Goal: Information Seeking & Learning: Learn about a topic

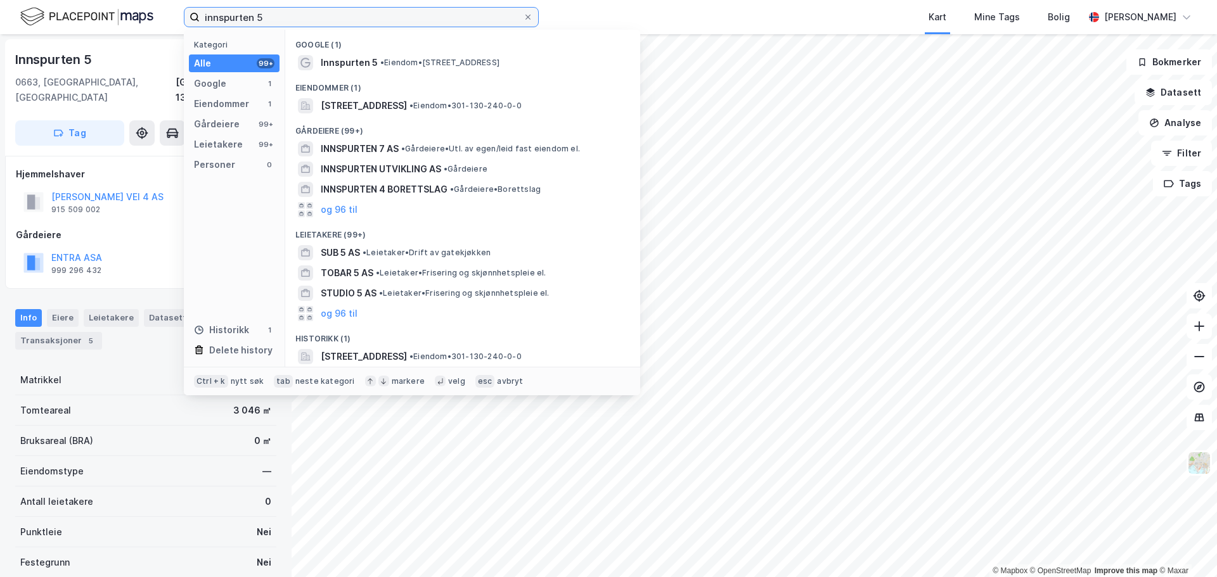
drag, startPoint x: 310, startPoint y: 15, endPoint x: 176, endPoint y: 29, distance: 134.4
click at [176, 29] on div "innspurten 5 Kategori Alle 99+ Google 1 Eiendommer 1 Gårdeiere 99+ Leietakere 9…" at bounding box center [608, 17] width 1217 height 34
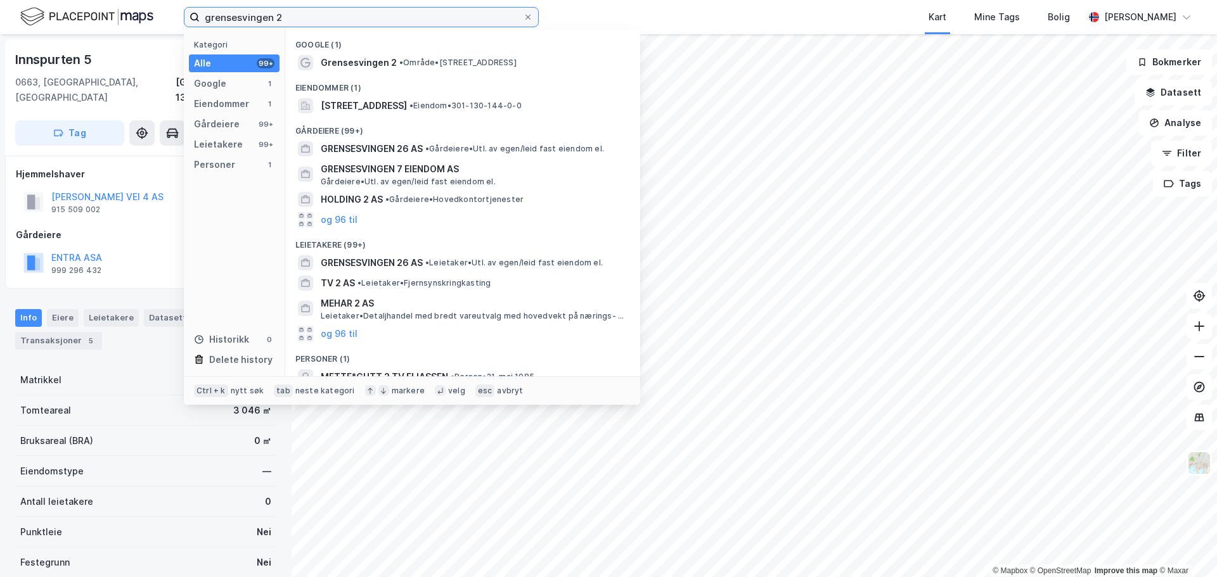
type input "grensesvingen 2"
click at [357, 92] on div "Eiendommer (1)" at bounding box center [462, 84] width 355 height 23
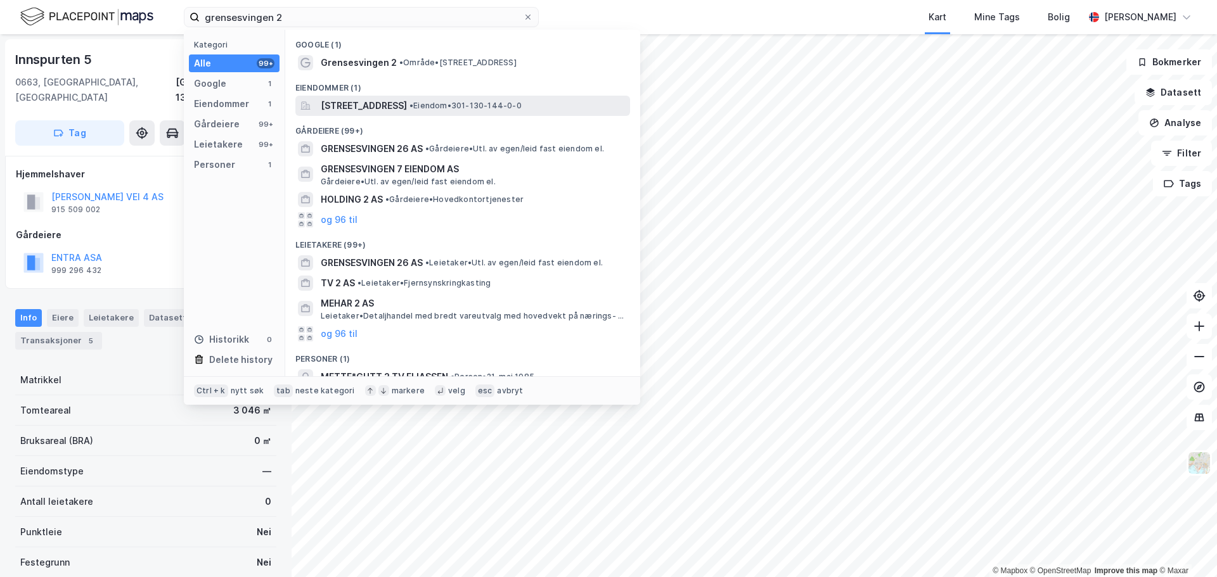
click at [349, 103] on span "[STREET_ADDRESS]" at bounding box center [364, 105] width 86 height 15
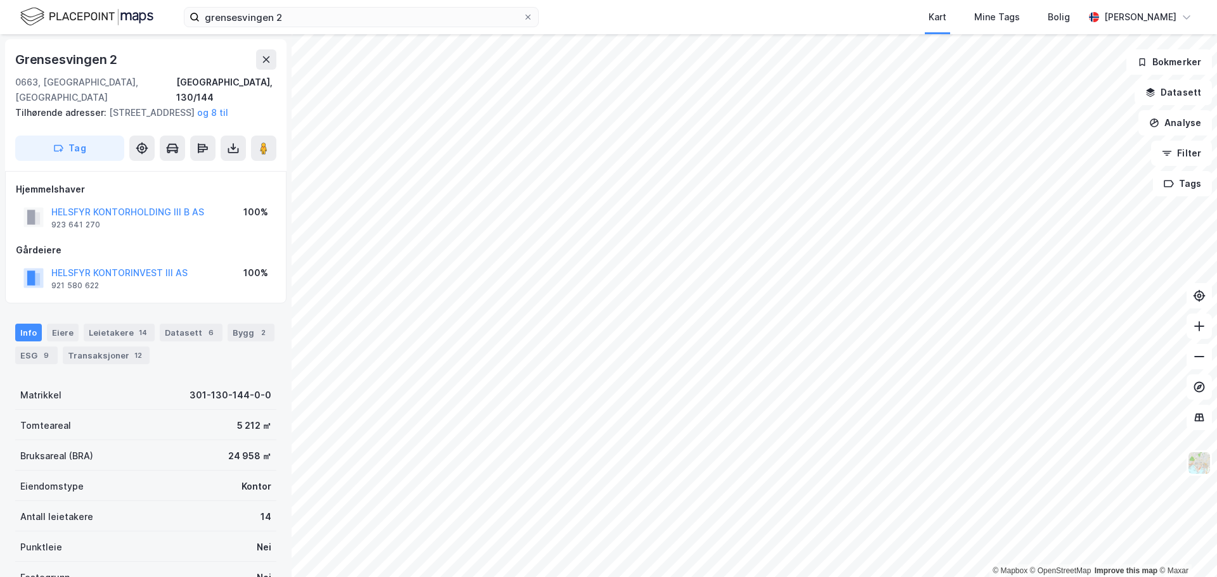
scroll to position [1, 0]
click at [0, 0] on button "HELSFYR KONTORINVEST III AS" at bounding box center [0, 0] width 0 height 0
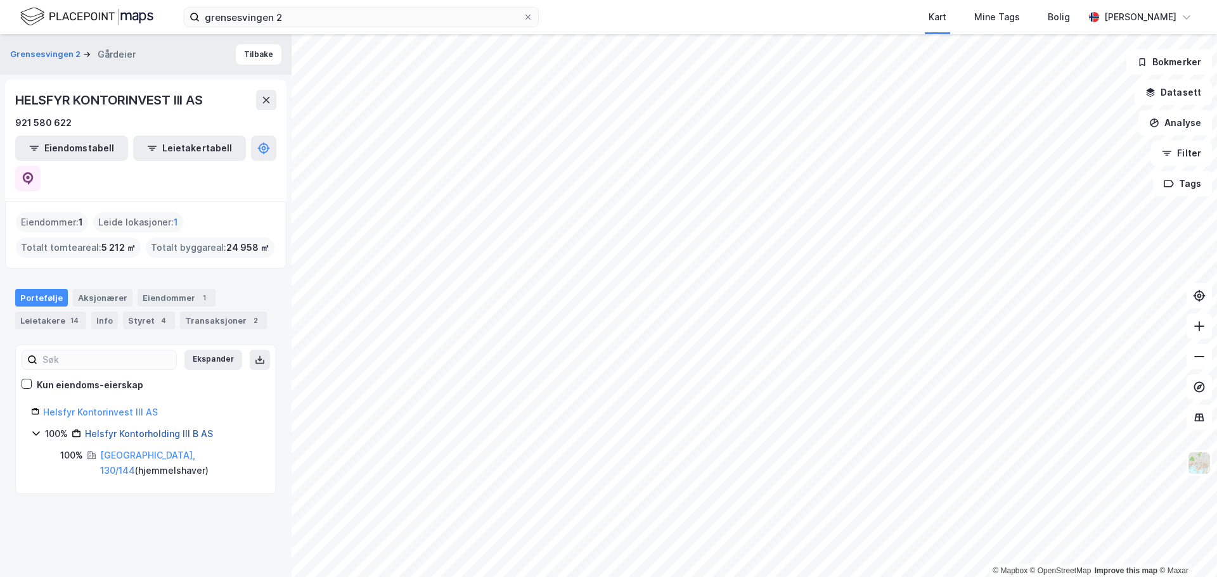
click at [146, 428] on link "Helsfyr Kontorholding III B AS" at bounding box center [149, 433] width 128 height 11
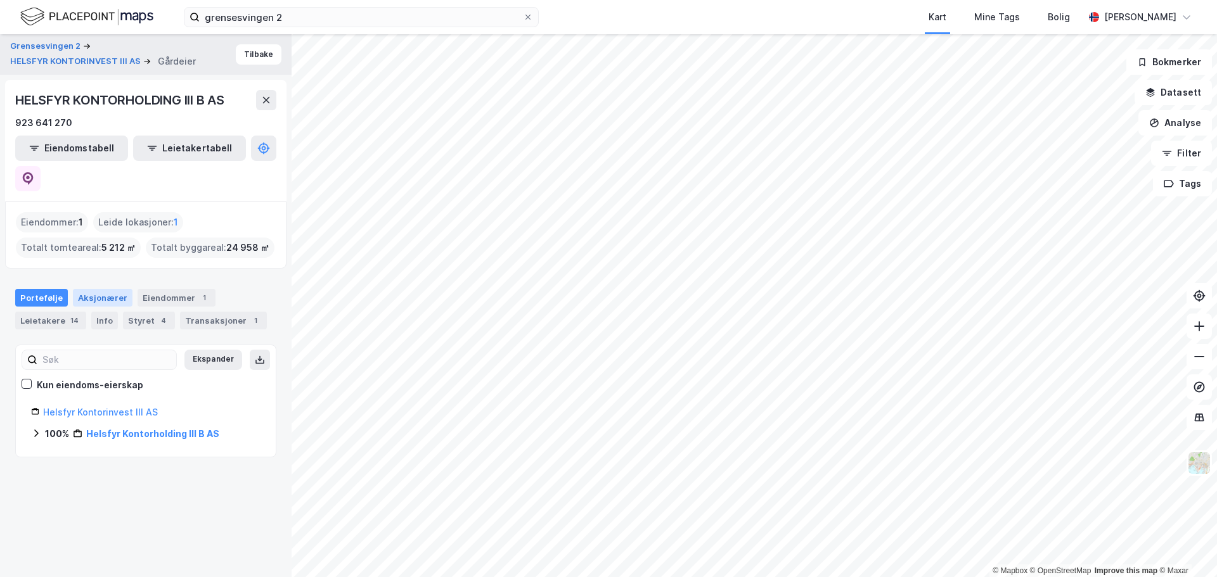
click at [116, 289] on div "Aksjonærer" at bounding box center [103, 298] width 60 height 18
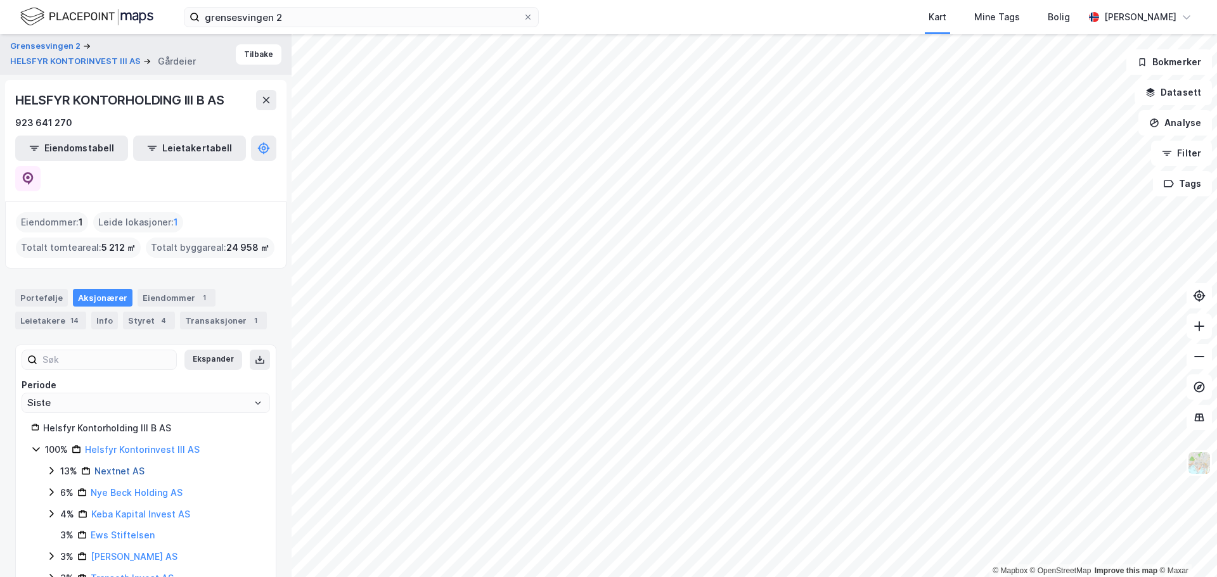
click at [107, 466] on link "Nextnet AS" at bounding box center [119, 471] width 50 height 11
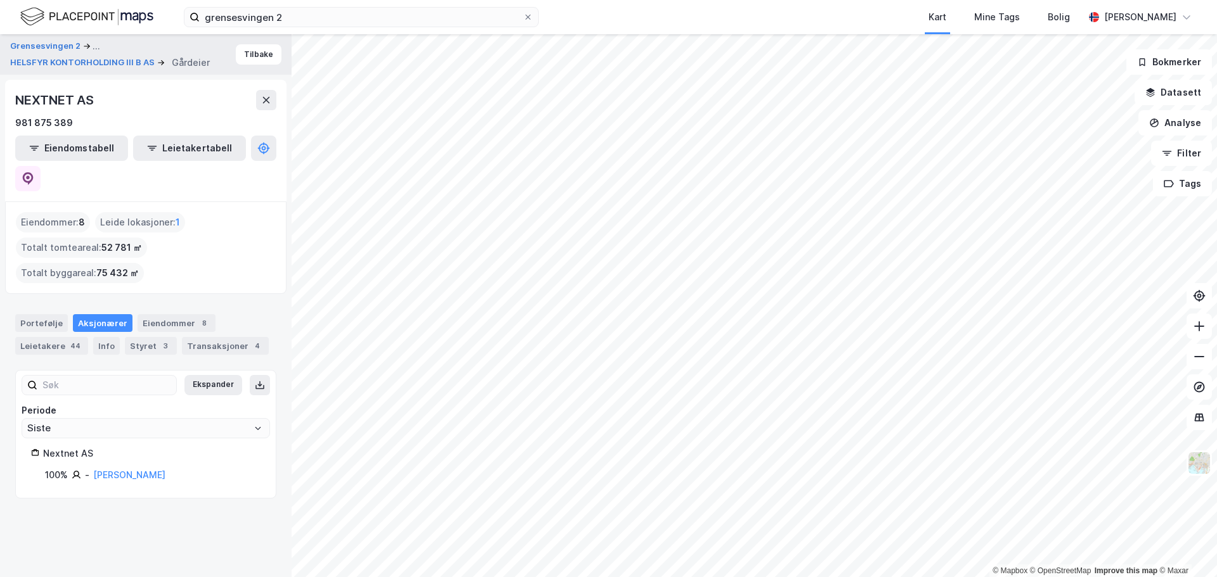
click at [589, 577] on html "grensesvingen 2 Kart Mine Tags Bolig [PERSON_NAME] © Mapbox © OpenStreetMap Imp…" at bounding box center [608, 288] width 1217 height 577
click at [270, 87] on div "NEXTNET AS 981 875 389 Eiendomstabell Leietakertabell" at bounding box center [145, 141] width 281 height 122
click at [263, 91] on button at bounding box center [266, 100] width 20 height 20
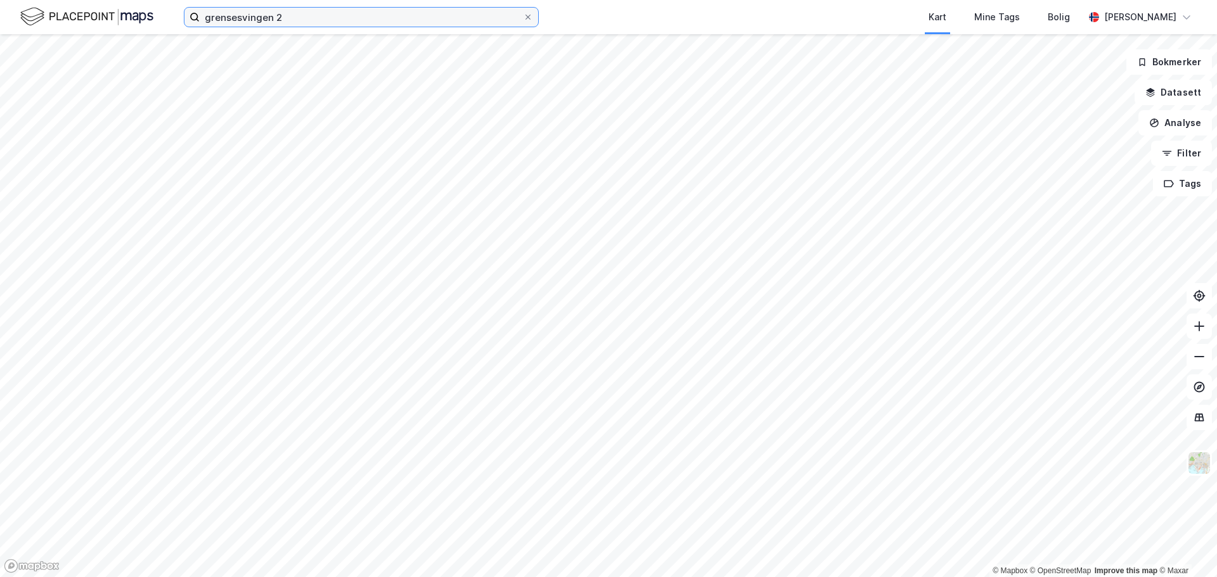
click at [298, 13] on input "grensesvingen 2" at bounding box center [361, 17] width 323 height 19
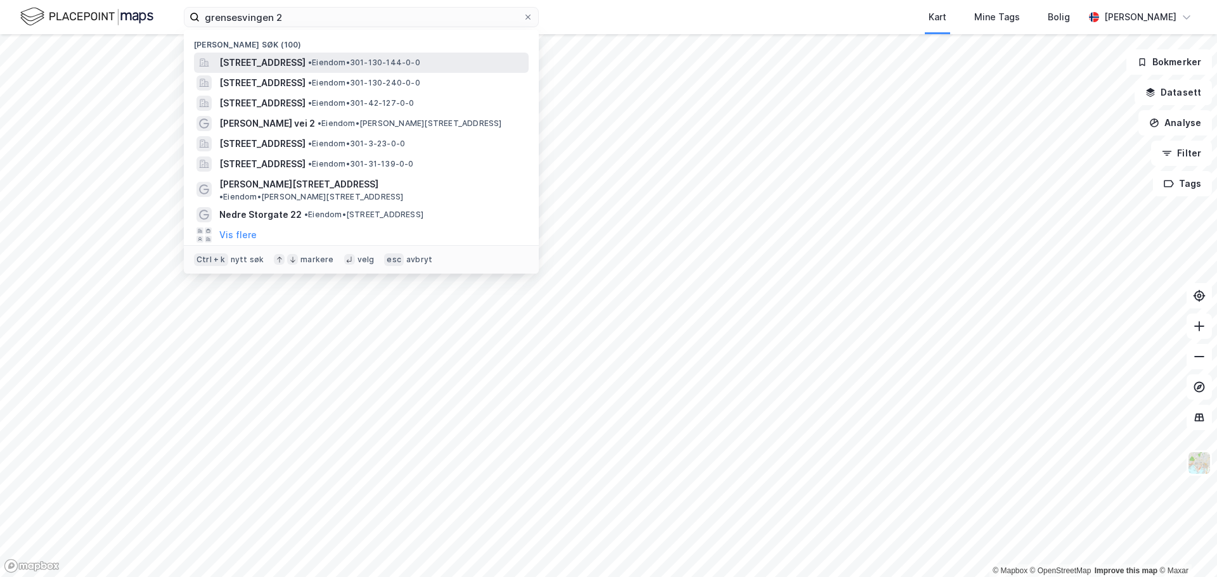
click at [286, 61] on span "[STREET_ADDRESS]" at bounding box center [262, 62] width 86 height 15
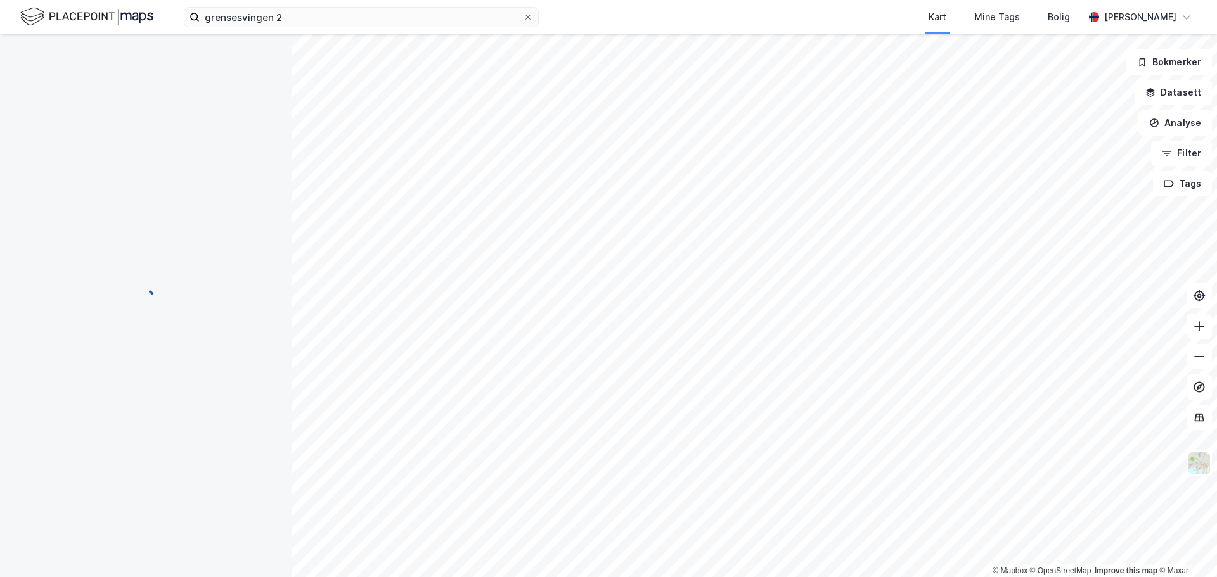
scroll to position [1, 0]
